Goal: Task Accomplishment & Management: Manage account settings

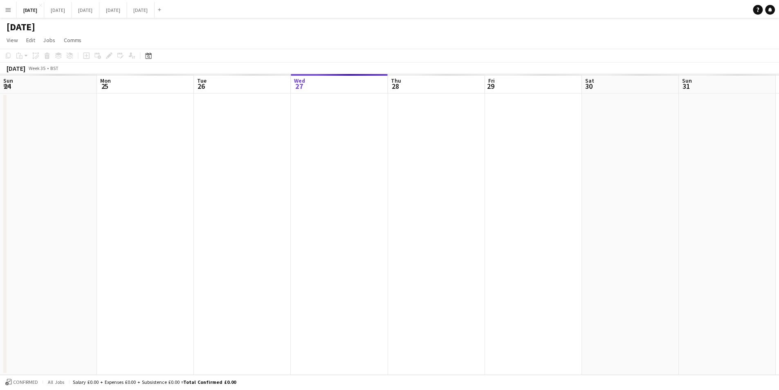
scroll to position [0, 233]
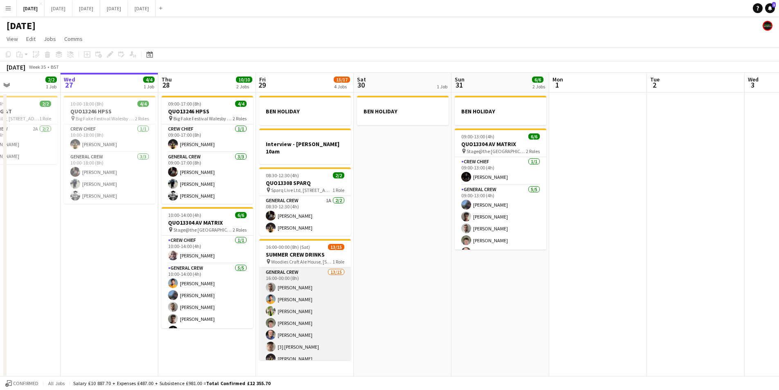
click at [292, 279] on app-card-role "General Crew 13/15 16:00-00:00 (8h) [PERSON_NAME] [PERSON_NAME] [PERSON_NAME] […" at bounding box center [305, 364] width 92 height 194
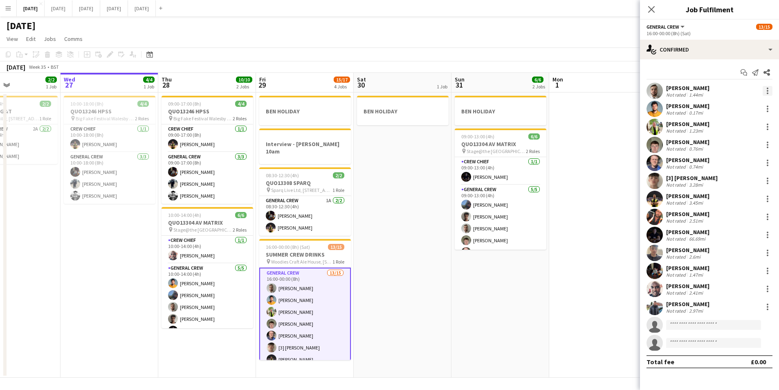
click at [768, 91] on div at bounding box center [768, 91] width 2 height 2
click at [732, 185] on span "Remove" at bounding box center [727, 184] width 25 height 7
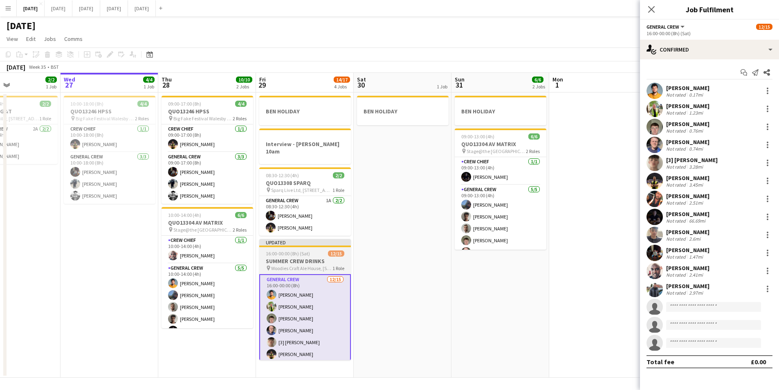
click at [318, 257] on h3 "SUMMER CREW DRINKS" at bounding box center [305, 260] width 92 height 7
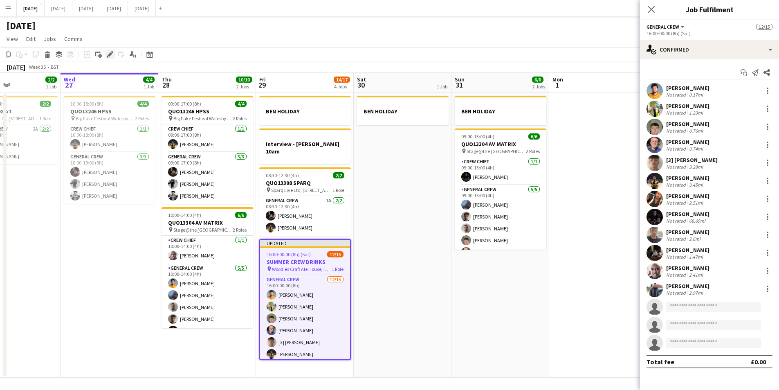
click at [109, 54] on icon at bounding box center [110, 54] width 4 height 4
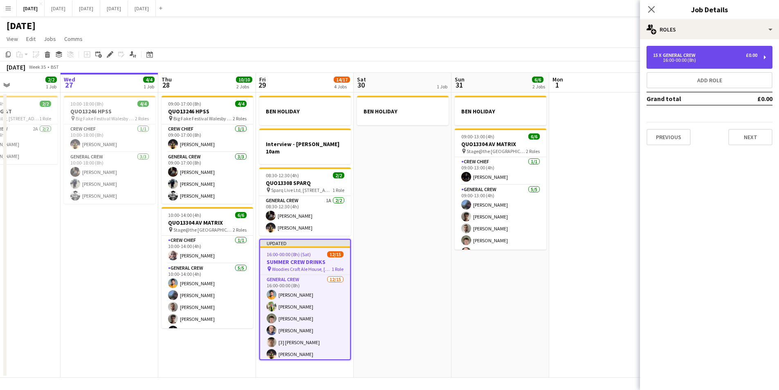
click at [722, 59] on div "16:00-00:00 (8h)" at bounding box center [705, 60] width 104 height 4
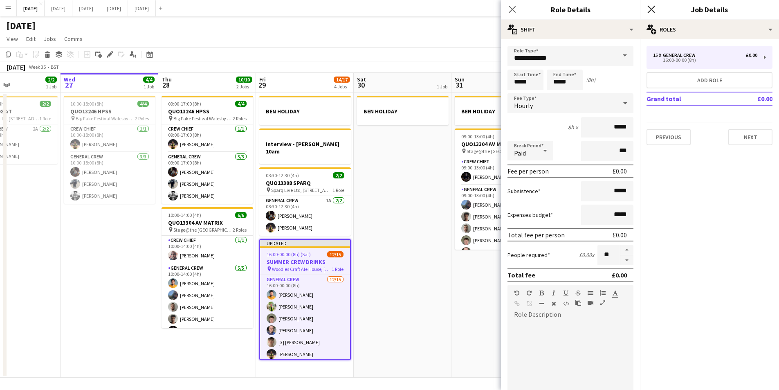
click at [651, 8] on icon at bounding box center [651, 9] width 8 height 8
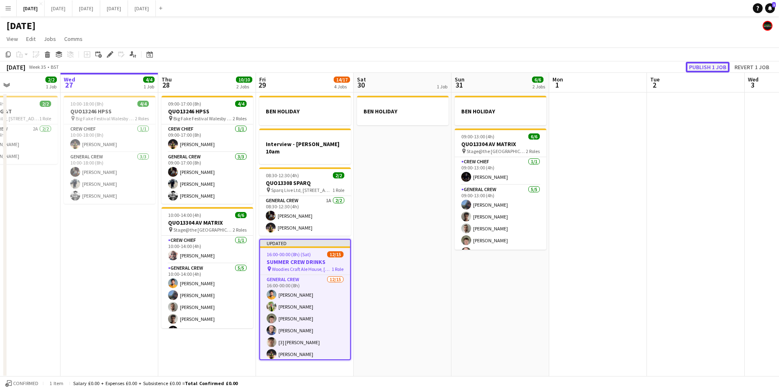
click at [714, 66] on button "Publish 1 job" at bounding box center [708, 67] width 44 height 11
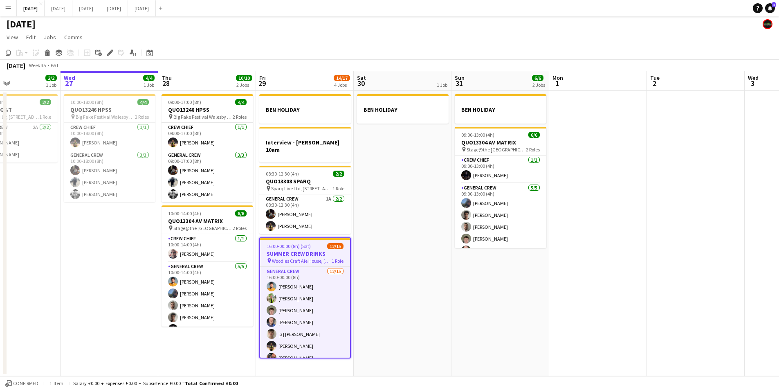
scroll to position [103, 0]
click at [72, 10] on button "[DATE] Close" at bounding box center [59, 8] width 28 height 16
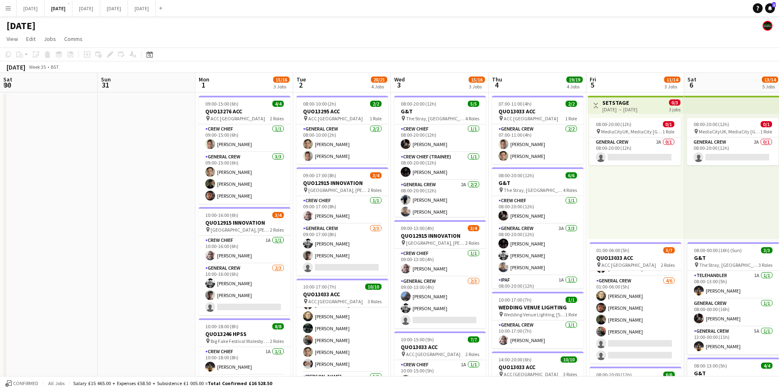
click at [7, 7] on app-icon "Menu" at bounding box center [8, 8] width 7 height 7
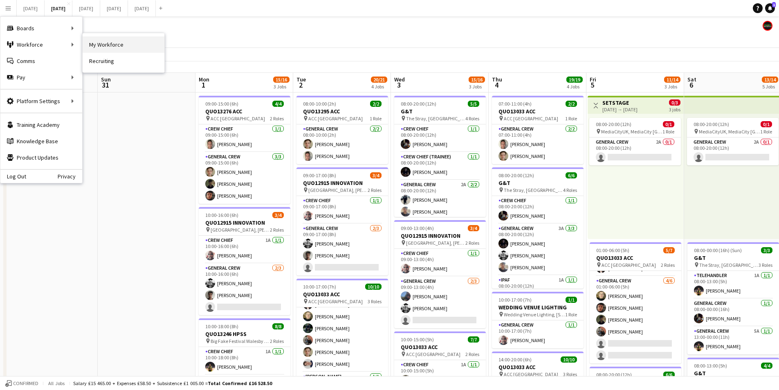
click at [115, 43] on link "My Workforce" at bounding box center [124, 44] width 82 height 16
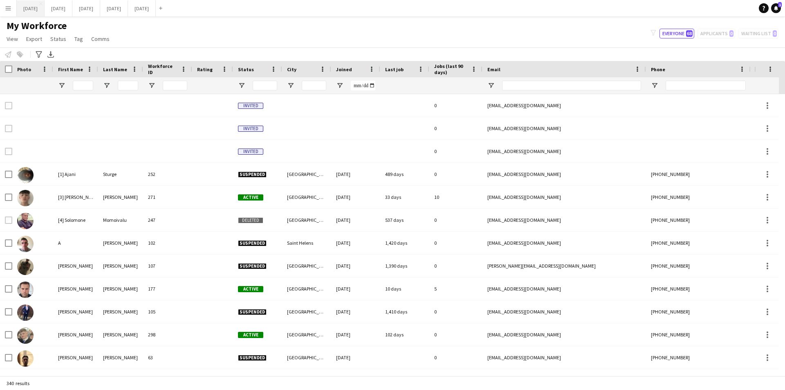
click at [36, 10] on button "[DATE] Close" at bounding box center [31, 8] width 28 height 16
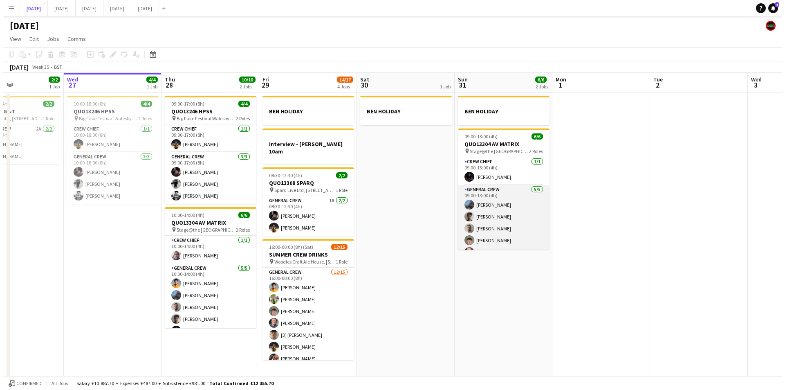
scroll to position [11, 0]
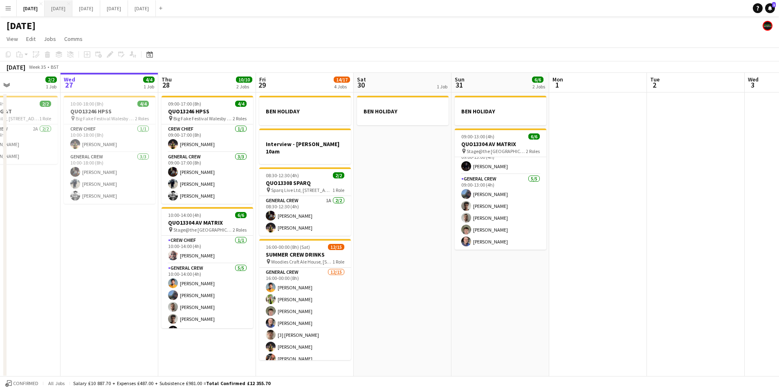
click at [72, 12] on button "[DATE] Close" at bounding box center [59, 8] width 28 height 16
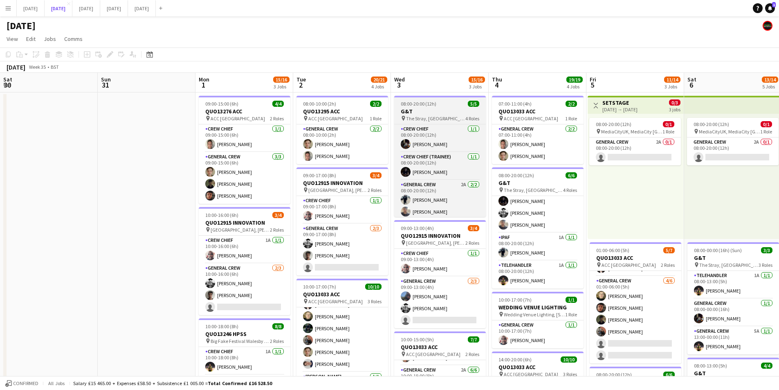
scroll to position [31, 0]
